Goal: Task Accomplishment & Management: Manage account settings

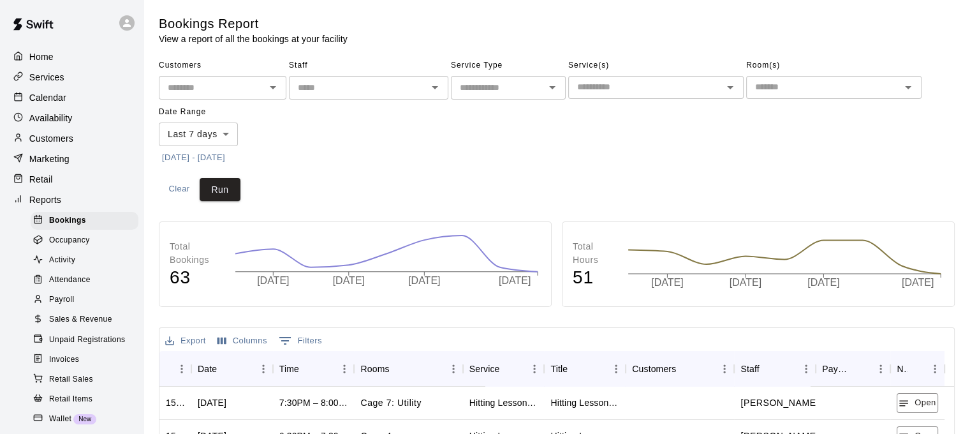
click at [45, 94] on p "Calendar" at bounding box center [47, 97] width 37 height 13
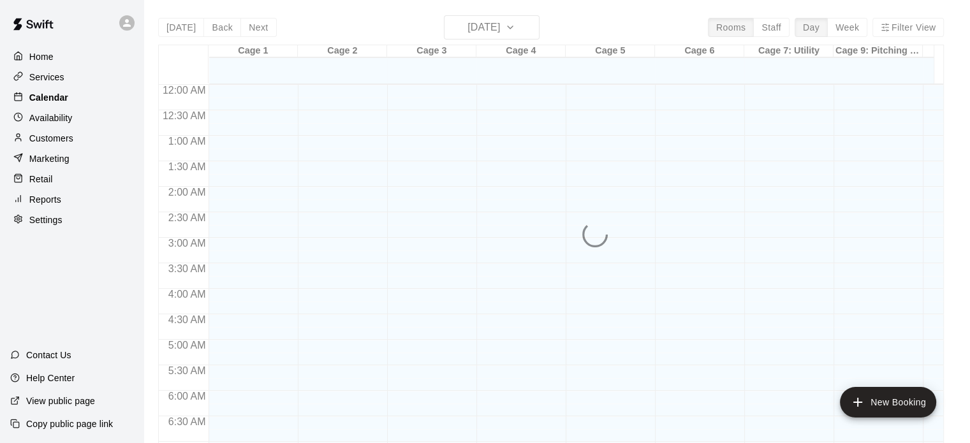
scroll to position [422, 0]
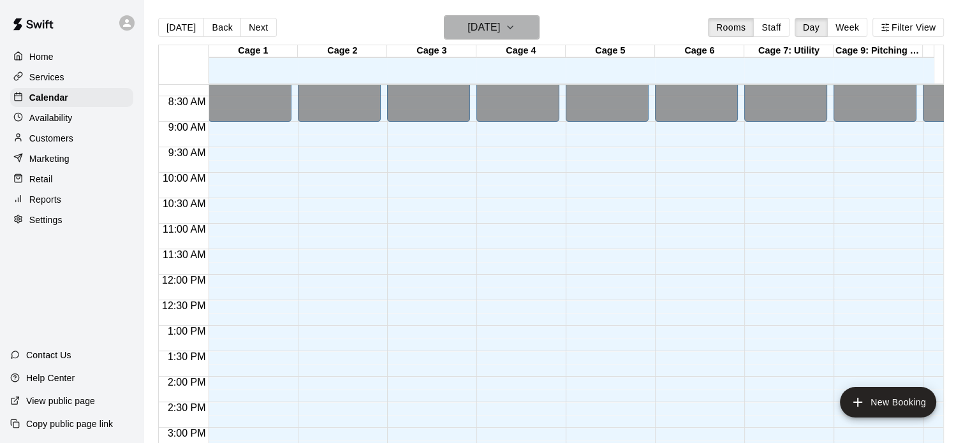
click at [540, 27] on button "[DATE]" at bounding box center [492, 27] width 96 height 24
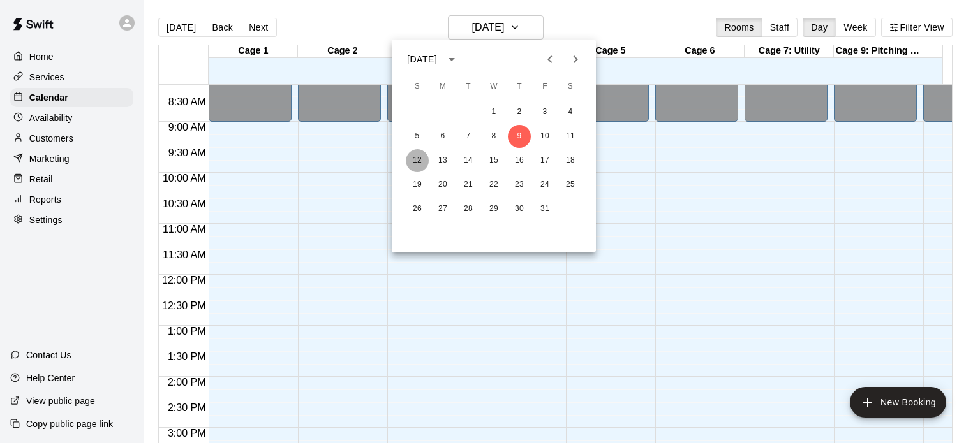
click at [411, 154] on button "12" at bounding box center [417, 160] width 23 height 23
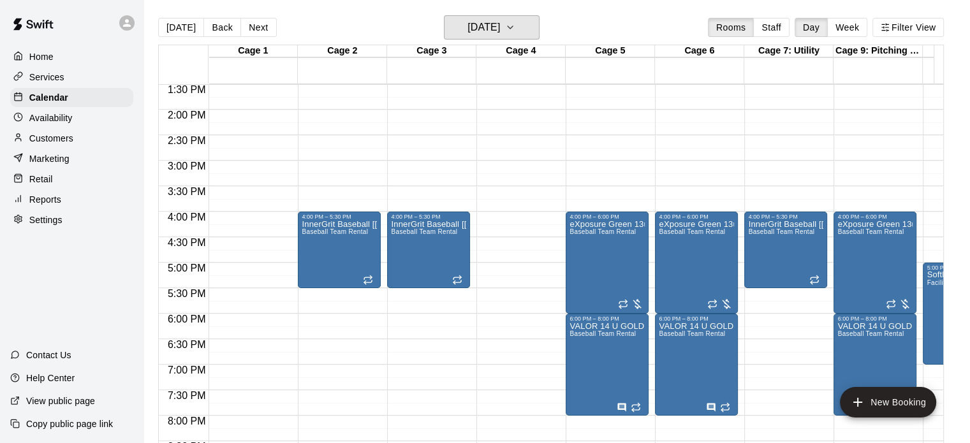
scroll to position [690, 0]
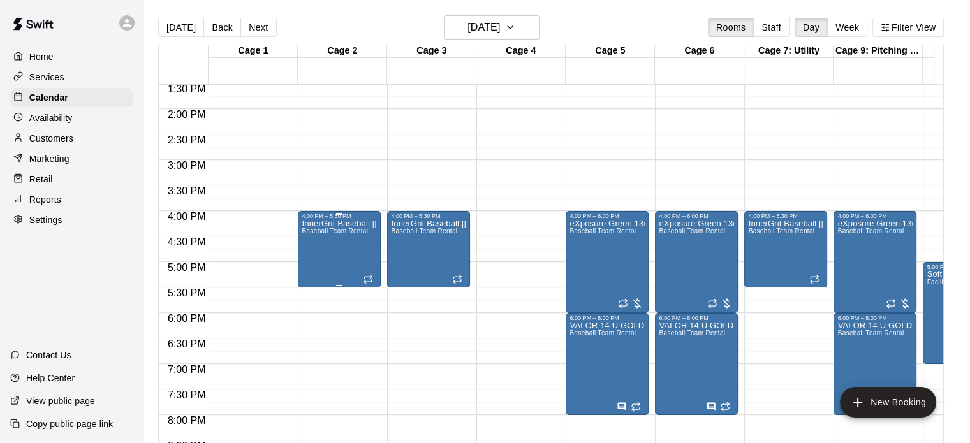
click at [360, 224] on p "InnerGrit Baseball [[PERSON_NAME]]" at bounding box center [339, 224] width 75 height 0
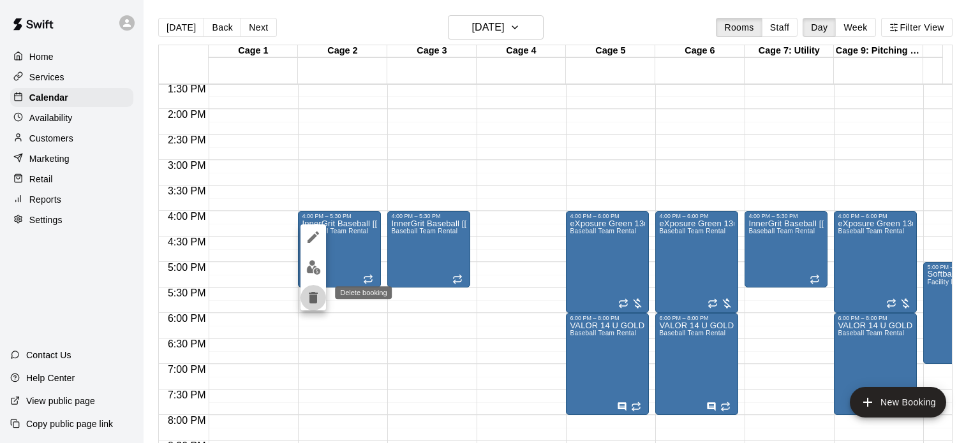
click at [308, 292] on icon "delete" at bounding box center [313, 297] width 15 height 15
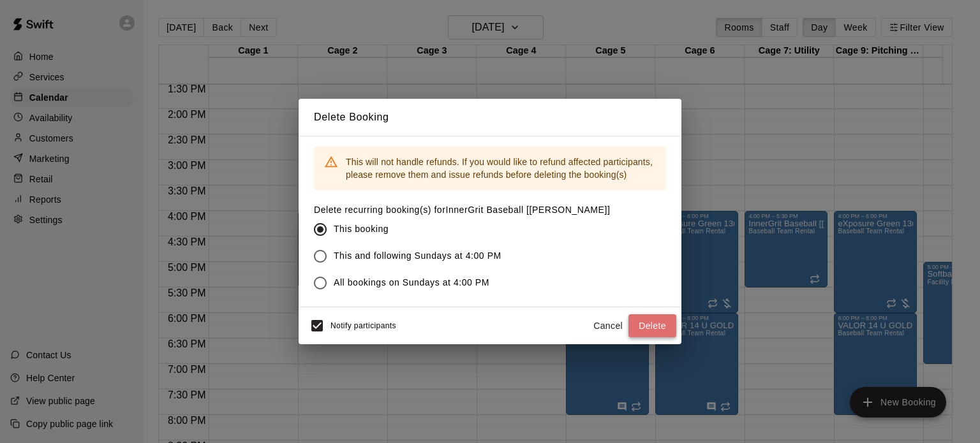
click at [640, 323] on button "Delete" at bounding box center [652, 327] width 48 height 24
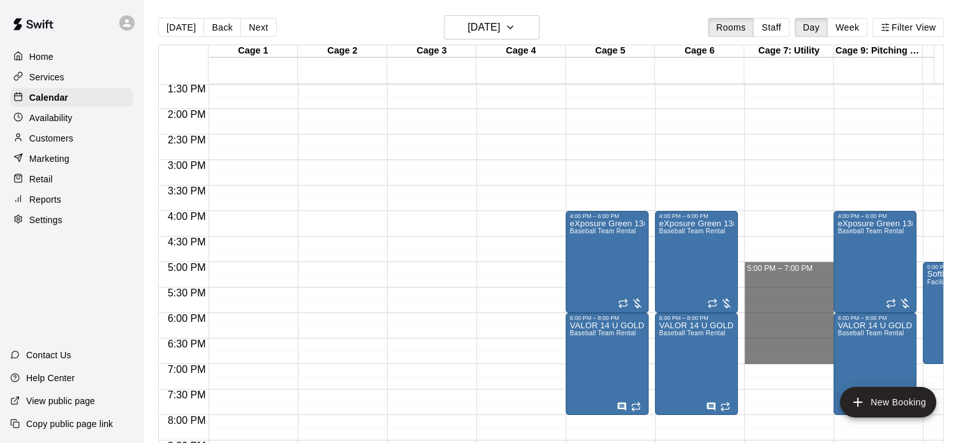
drag, startPoint x: 764, startPoint y: 262, endPoint x: 760, endPoint y: 359, distance: 97.0
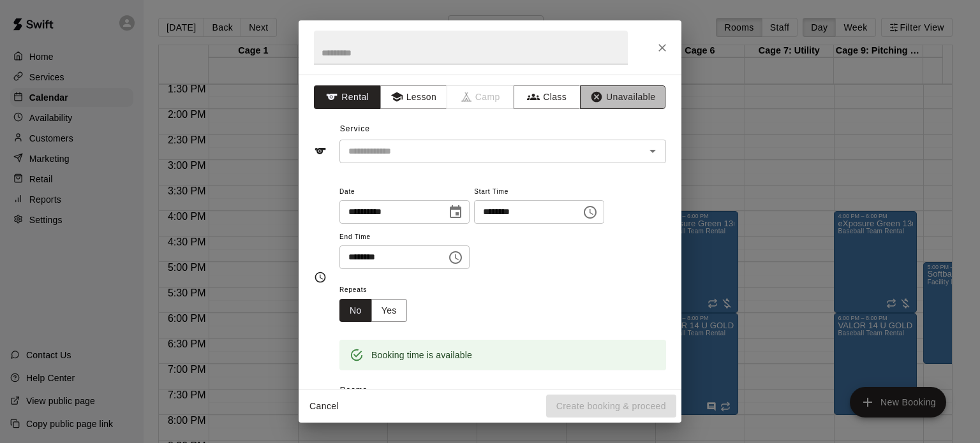
click at [602, 103] on button "Unavailable" at bounding box center [622, 97] width 85 height 24
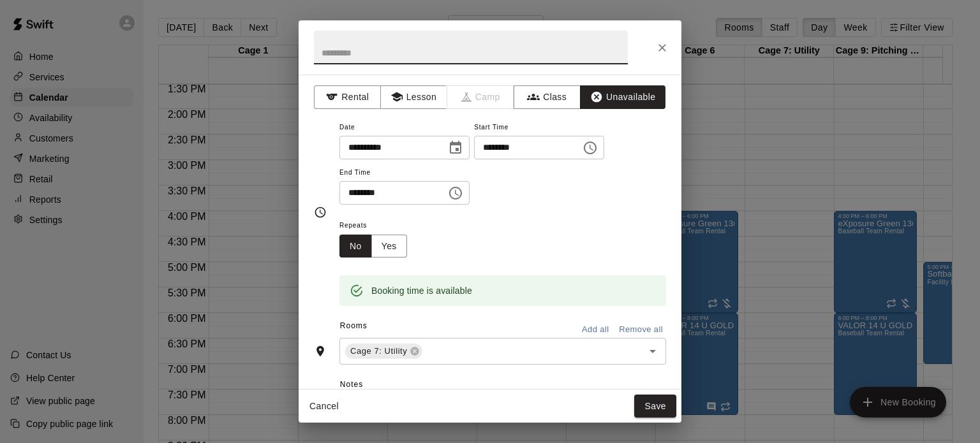
click at [417, 58] on input "text" at bounding box center [471, 48] width 314 height 34
click at [359, 52] on input "text" at bounding box center [471, 48] width 314 height 34
click at [667, 52] on icon "Close" at bounding box center [662, 47] width 13 height 13
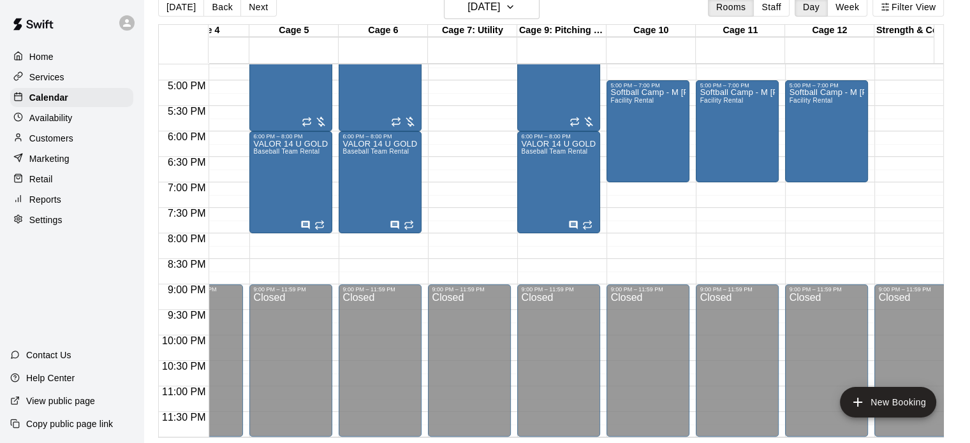
scroll to position [0, 336]
